Goal: Transaction & Acquisition: Subscribe to service/newsletter

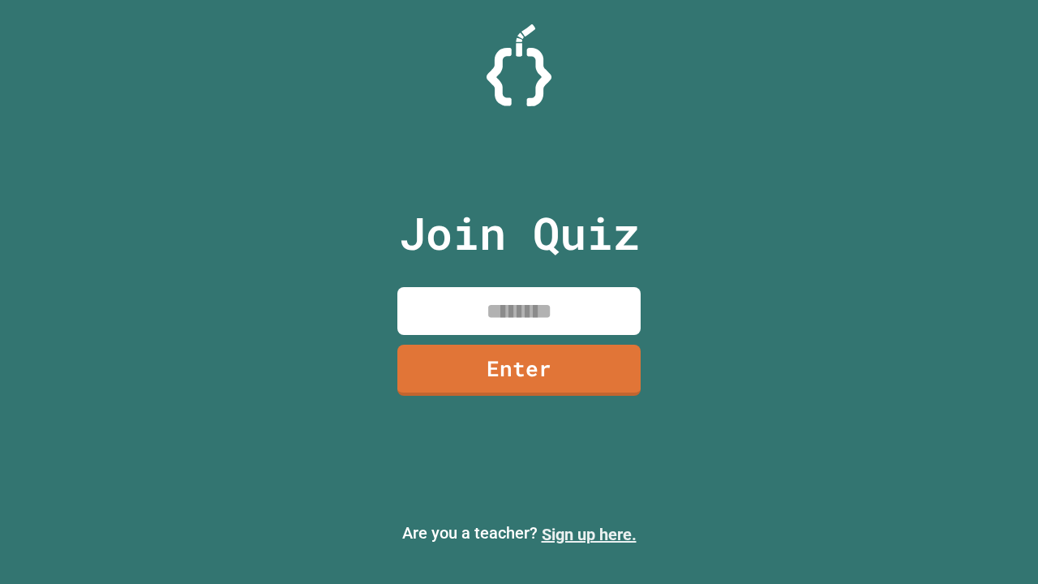
click at [588, 534] on link "Sign up here." at bounding box center [588, 533] width 95 height 19
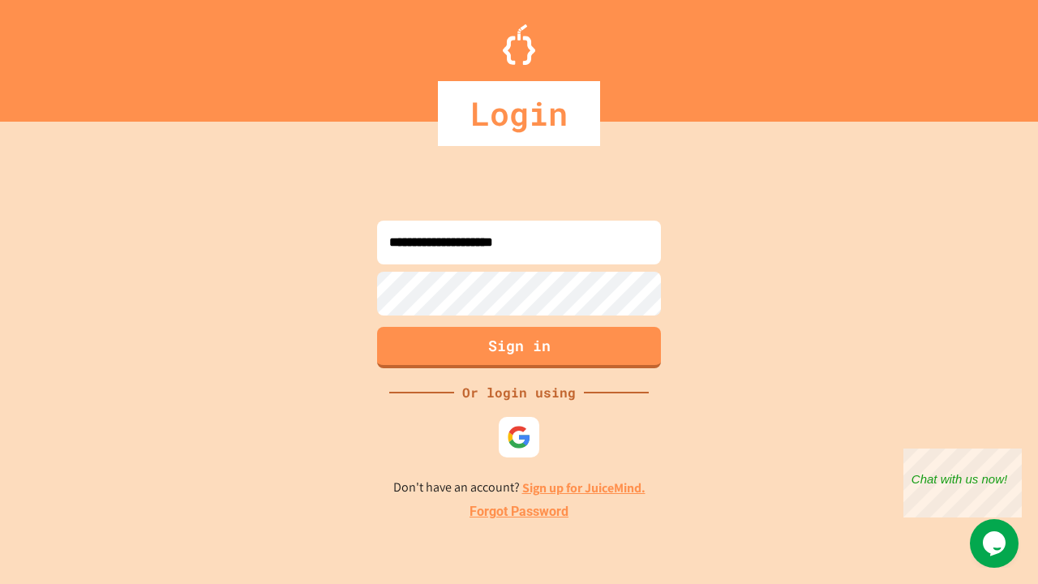
type input "**********"
